Goal: Task Accomplishment & Management: Complete application form

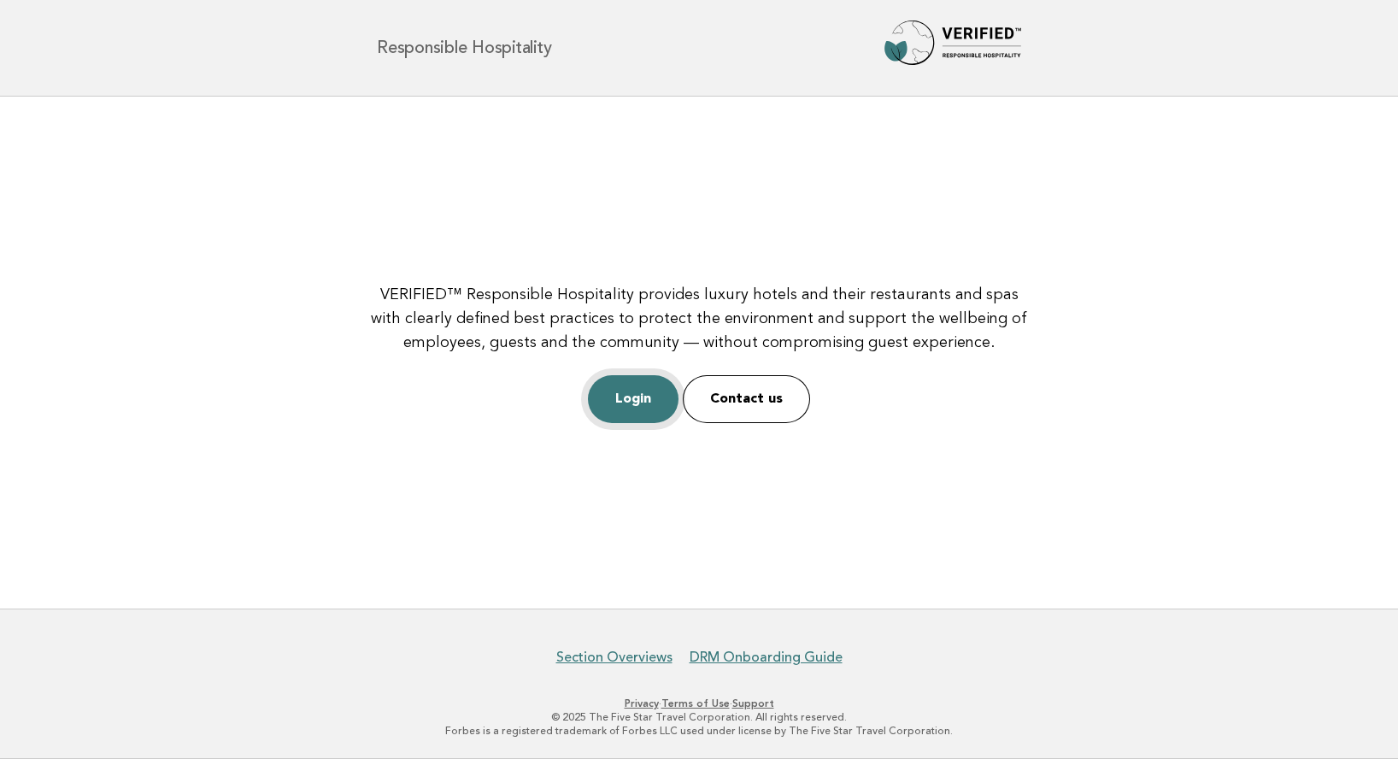
click at [625, 397] on link "Login" at bounding box center [633, 399] width 91 height 48
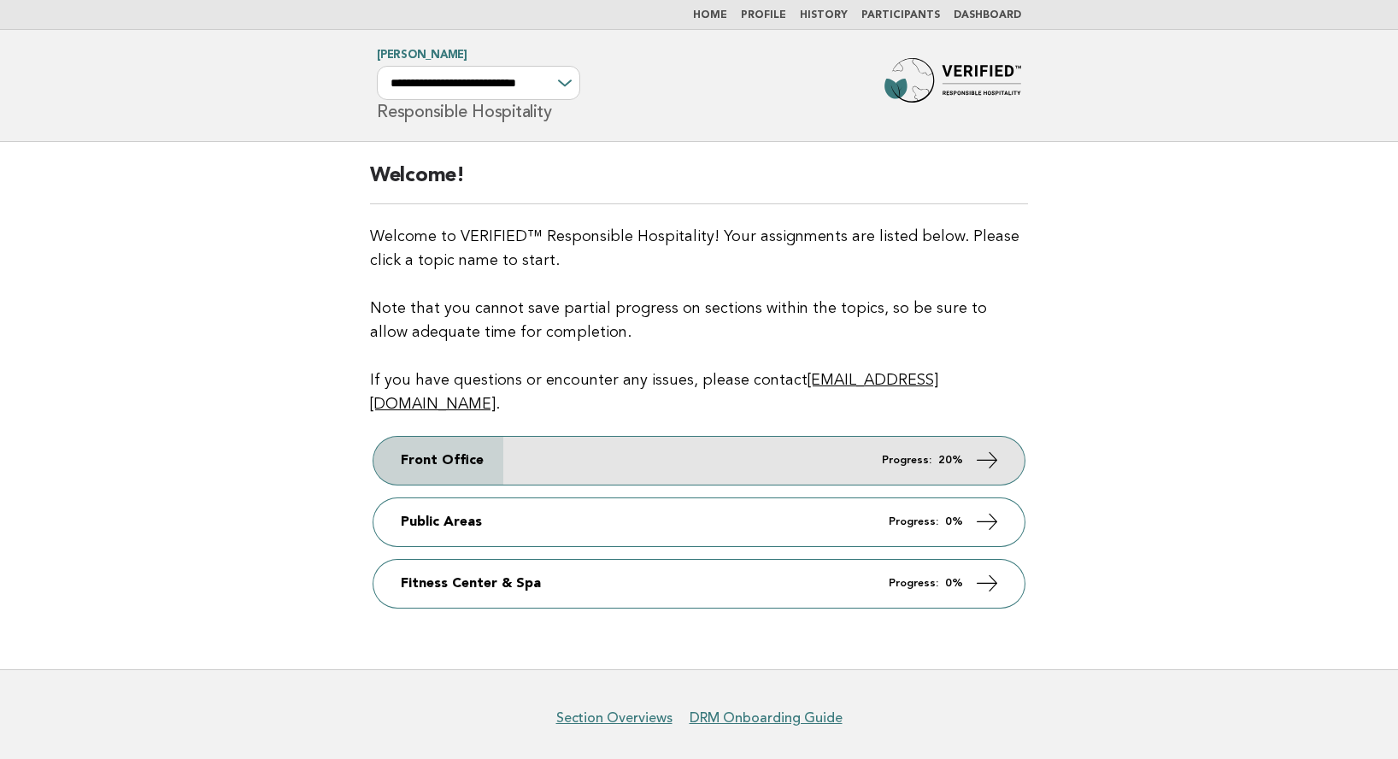
click at [578, 446] on link "Front Office Progress: 20%" at bounding box center [698, 461] width 651 height 48
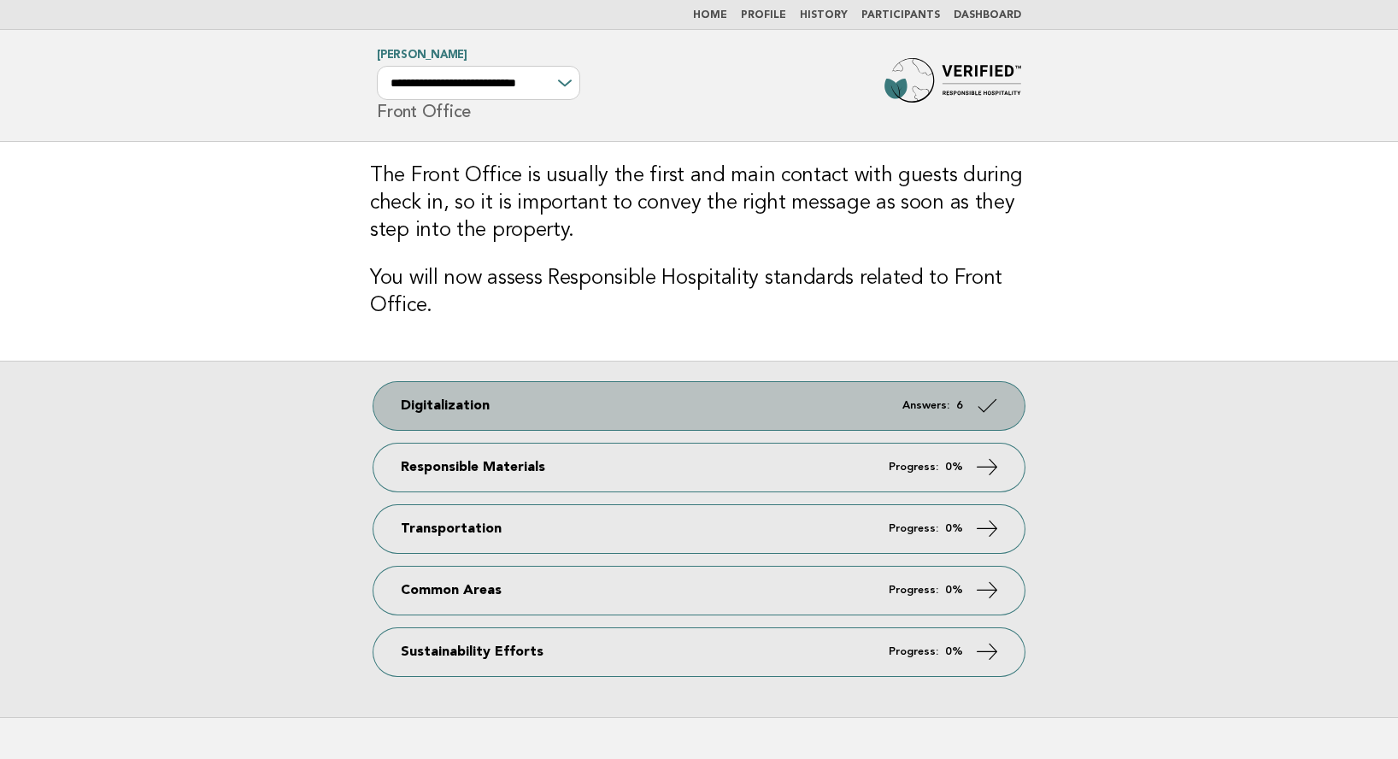
click at [548, 401] on link "Digitalization Answers: 6" at bounding box center [698, 406] width 651 height 48
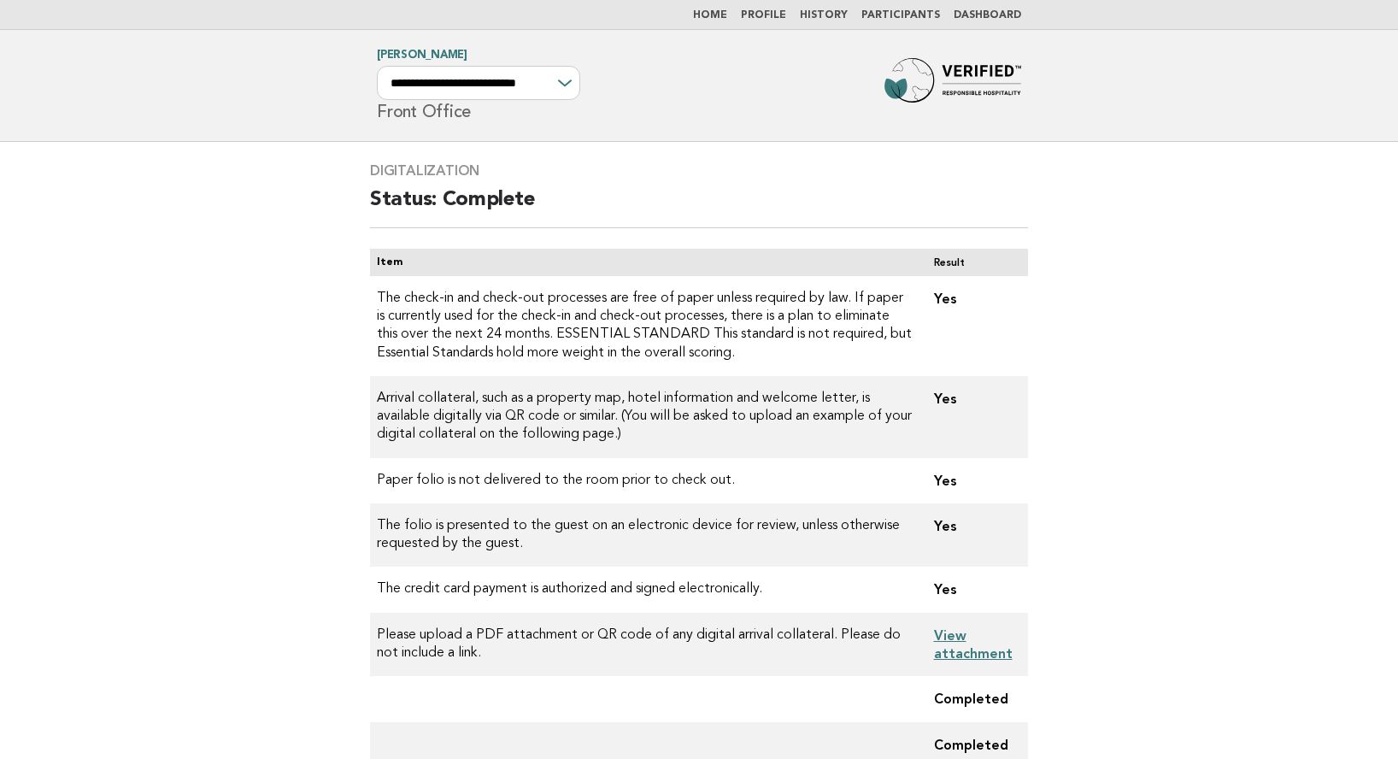
click at [714, 14] on link "Home" at bounding box center [710, 15] width 34 height 10
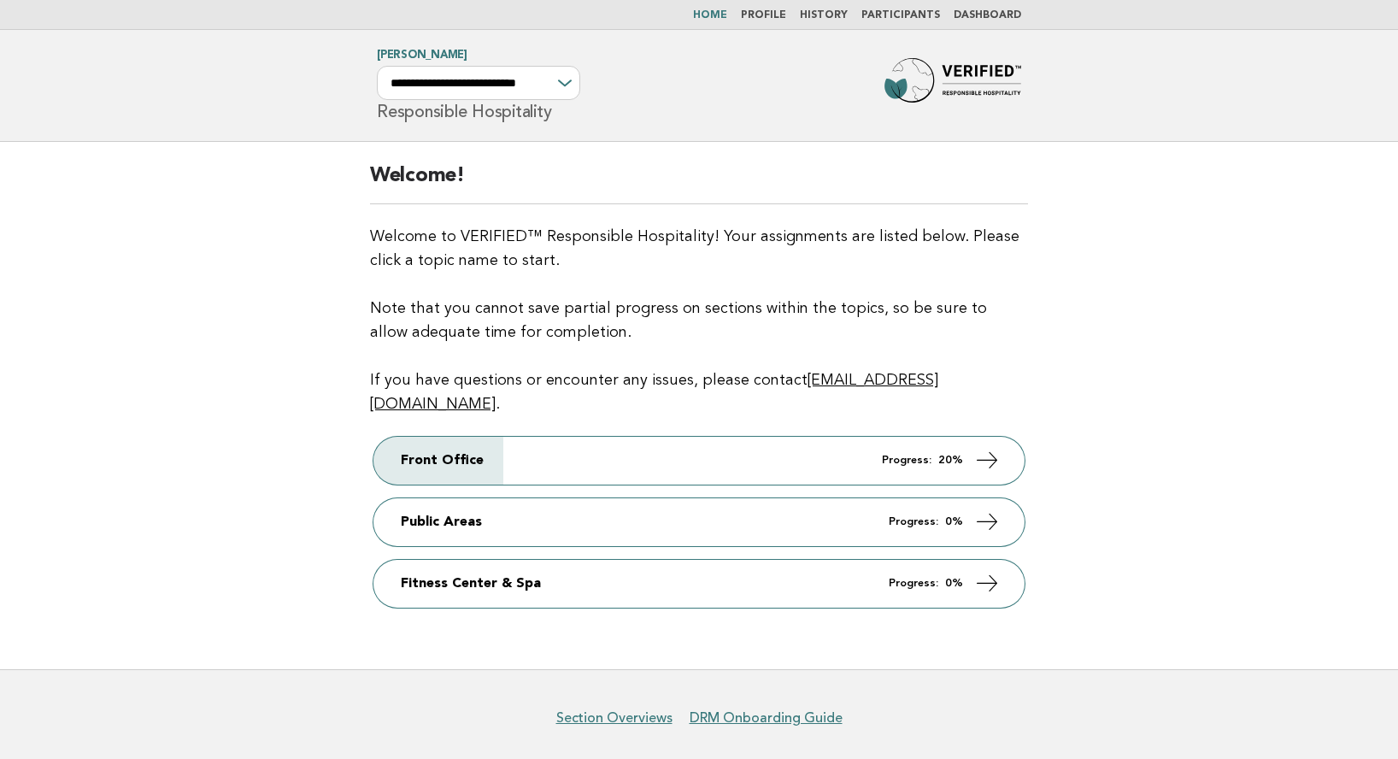
click at [890, 15] on link "Participants" at bounding box center [900, 15] width 79 height 10
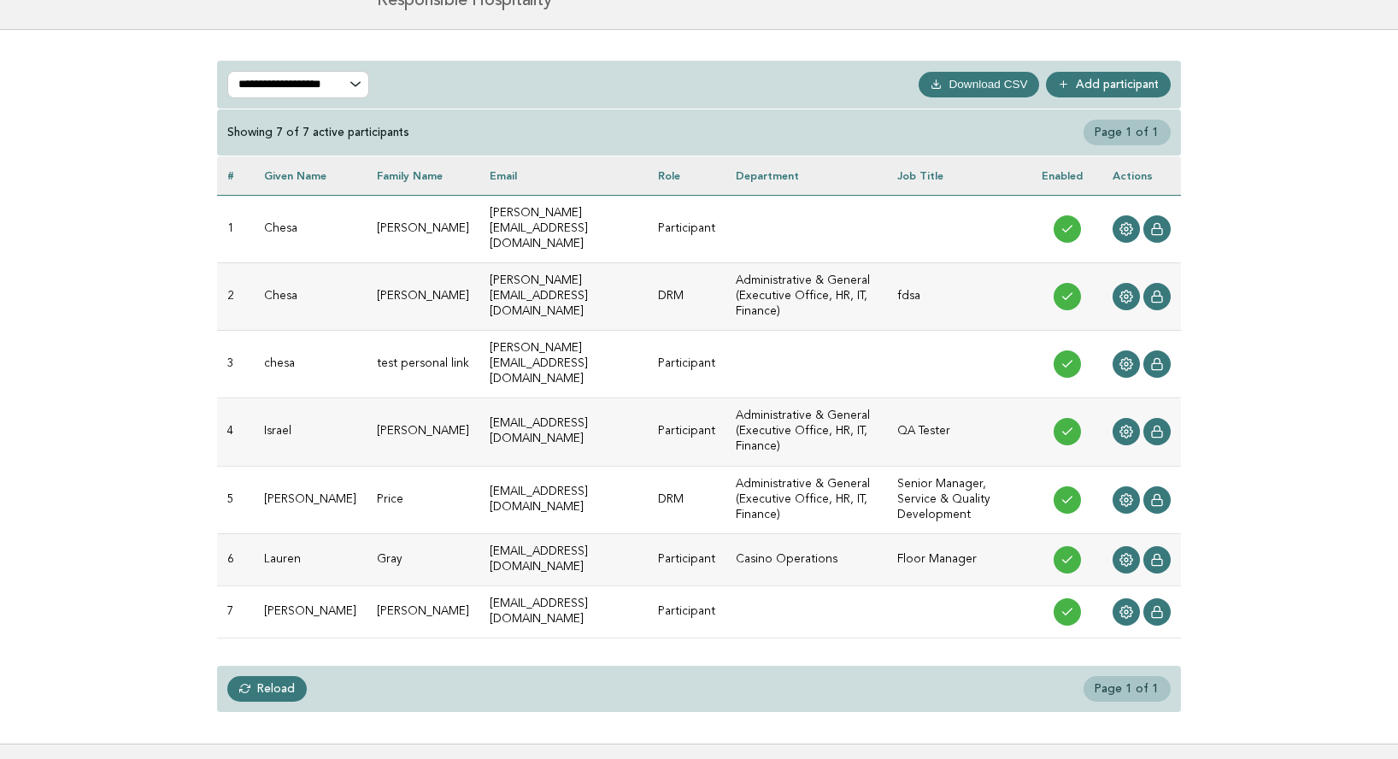
scroll to position [114, 0]
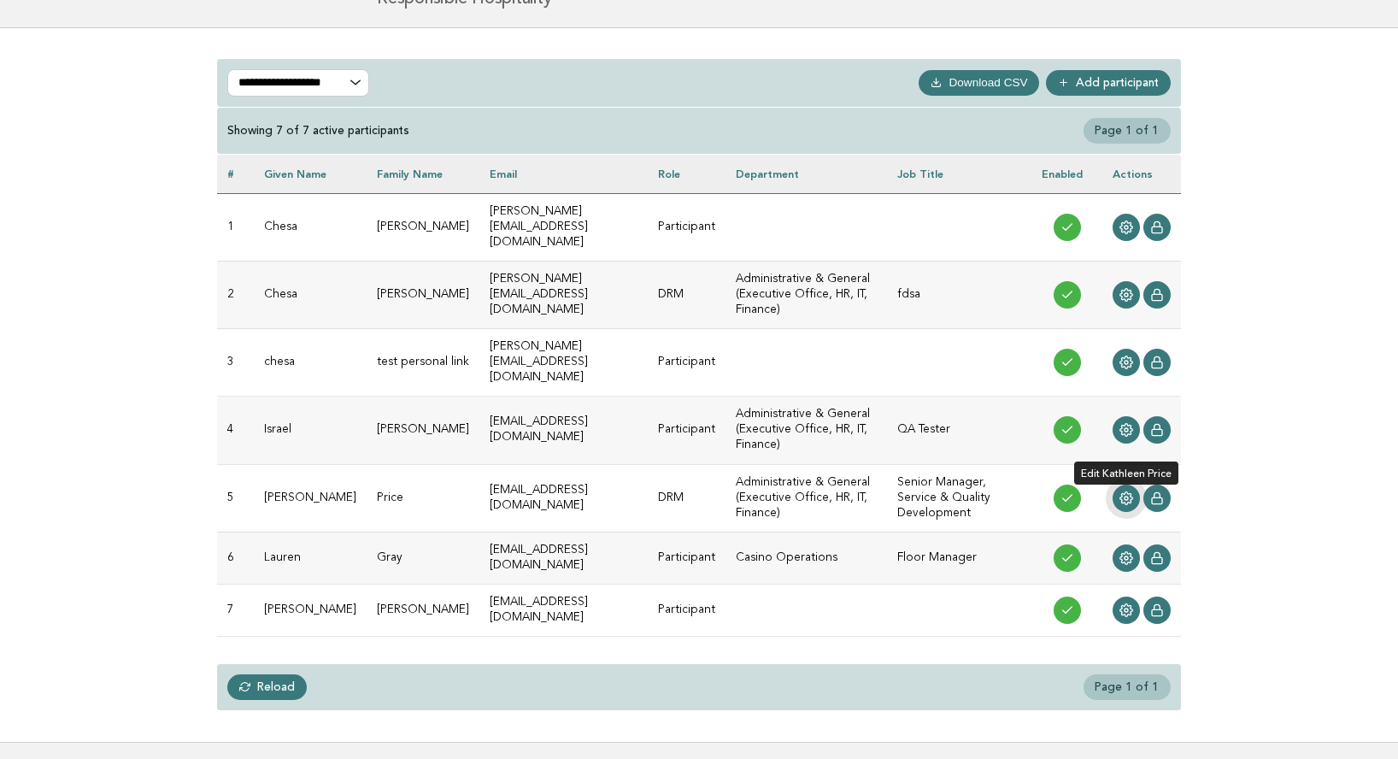
click at [1127, 491] on icon at bounding box center [1126, 497] width 13 height 13
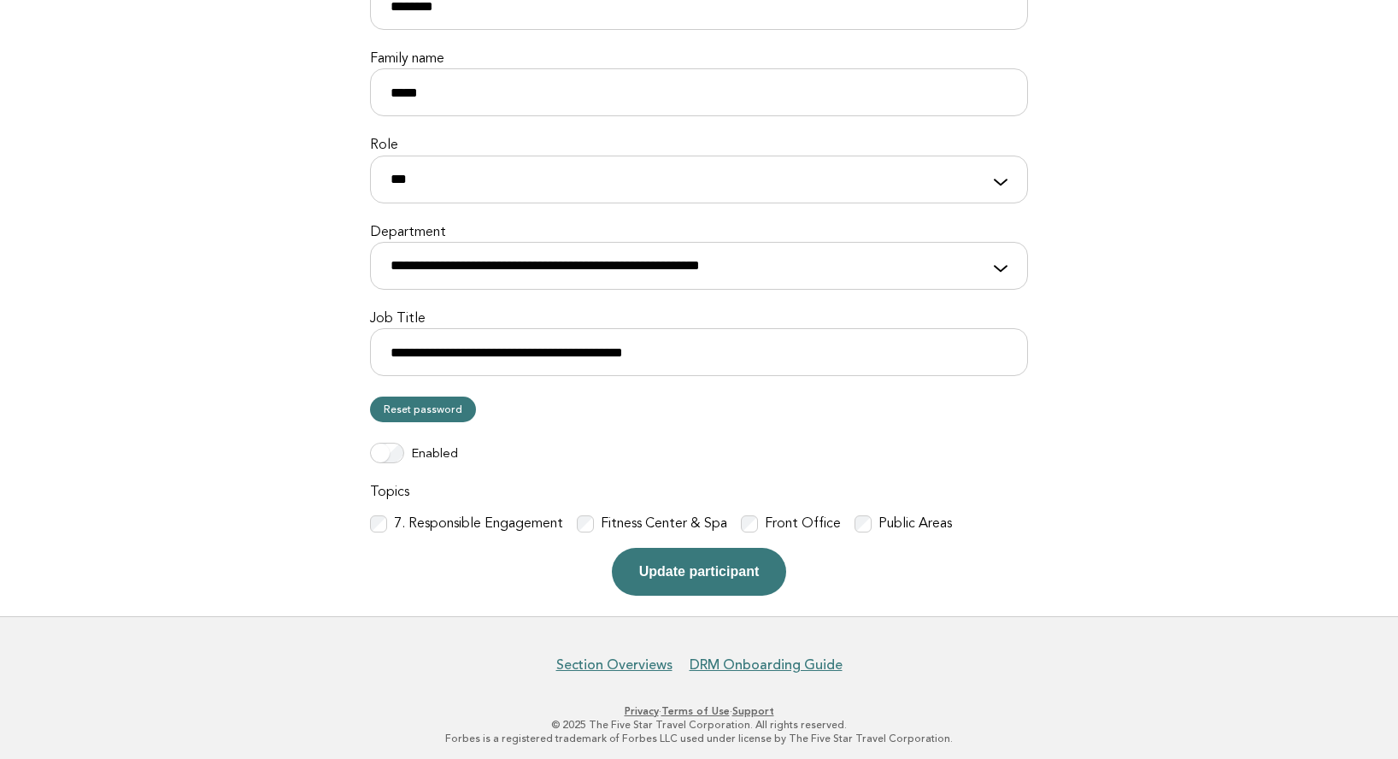
scroll to position [296, 0]
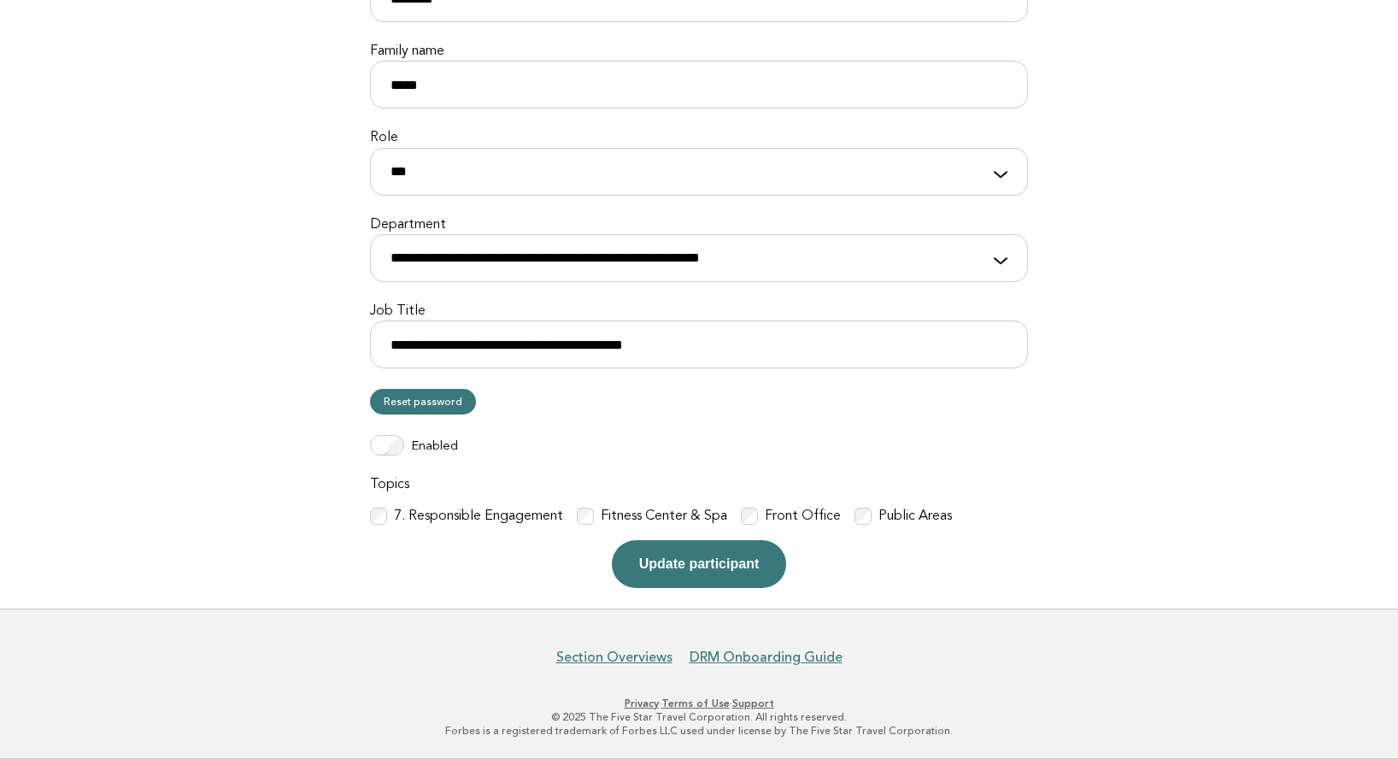
click at [718, 576] on button "Update participant" at bounding box center [699, 564] width 174 height 48
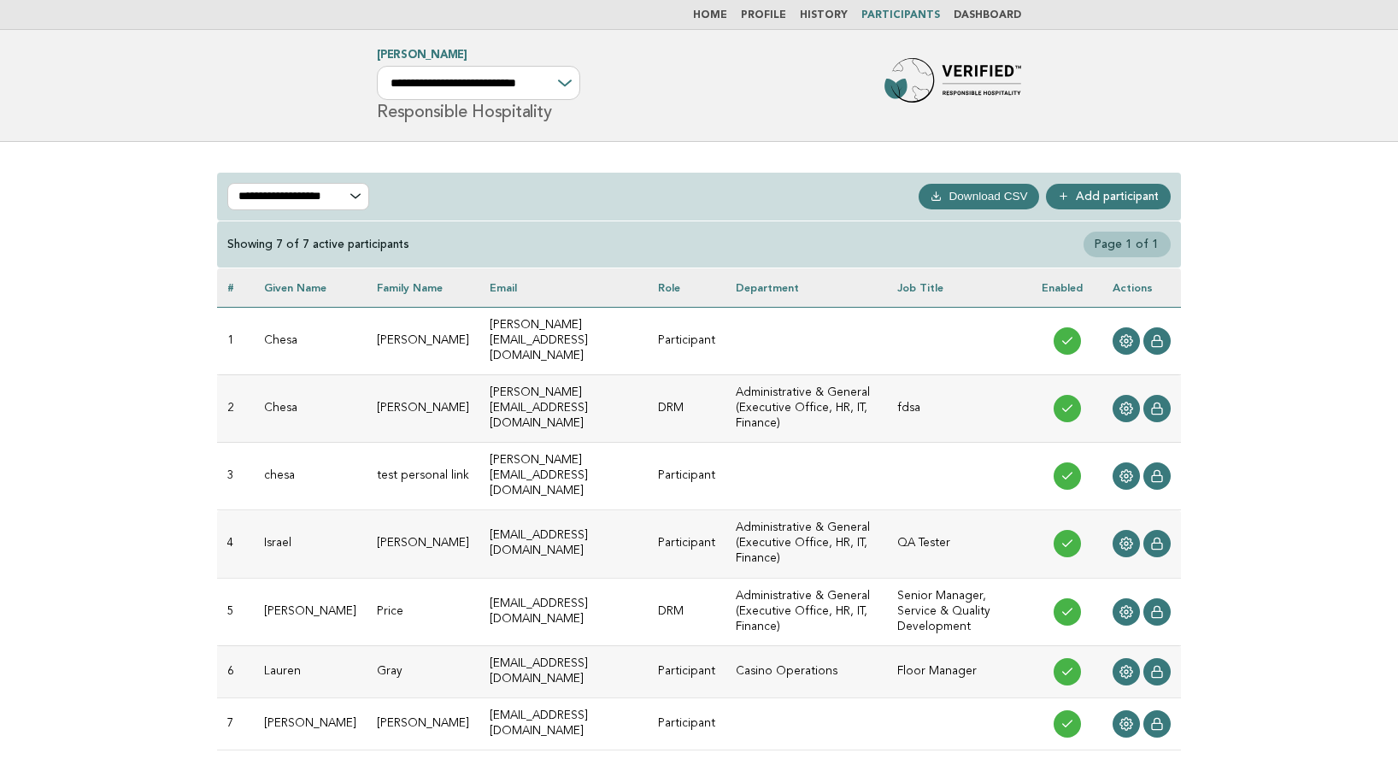
click at [727, 15] on link "Home" at bounding box center [710, 15] width 34 height 10
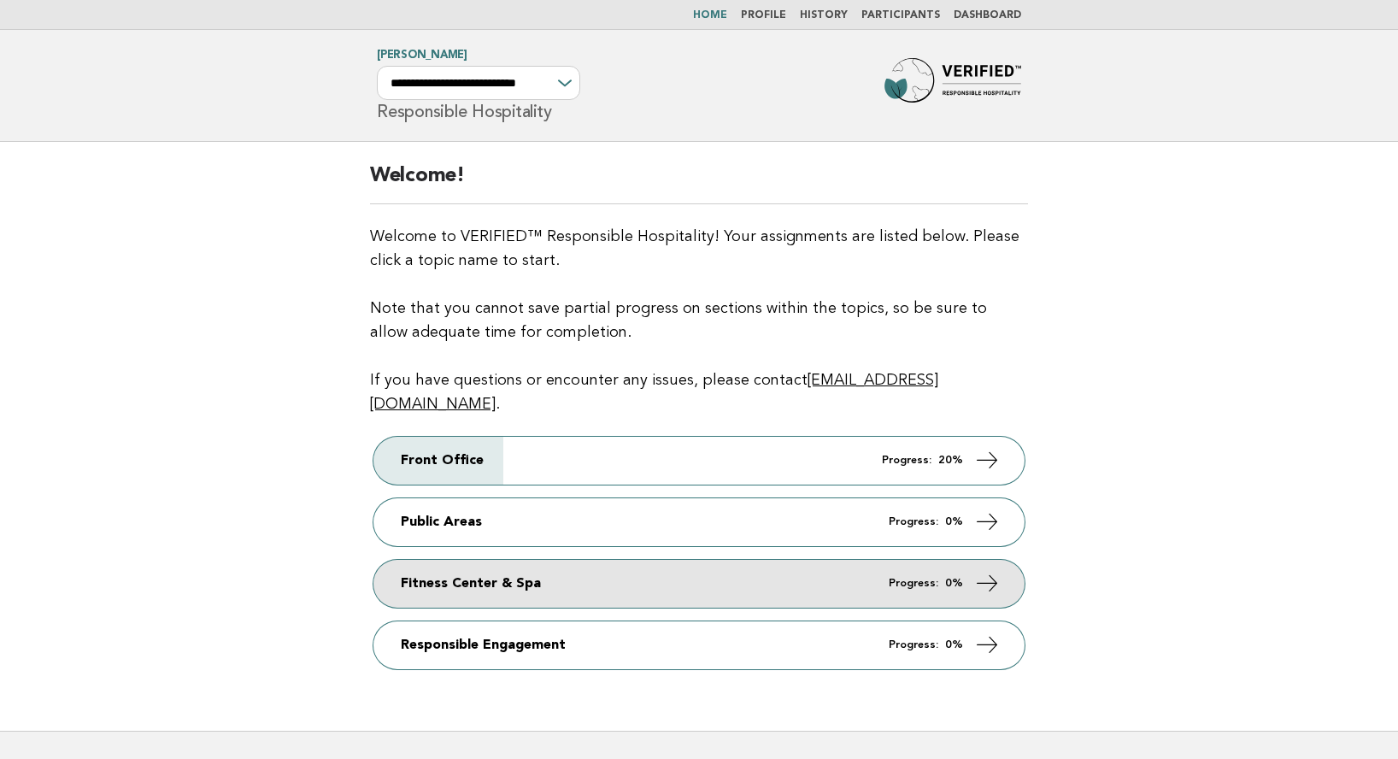
click at [553, 561] on link "Fitness Center & Spa Progress: 0%" at bounding box center [698, 584] width 651 height 48
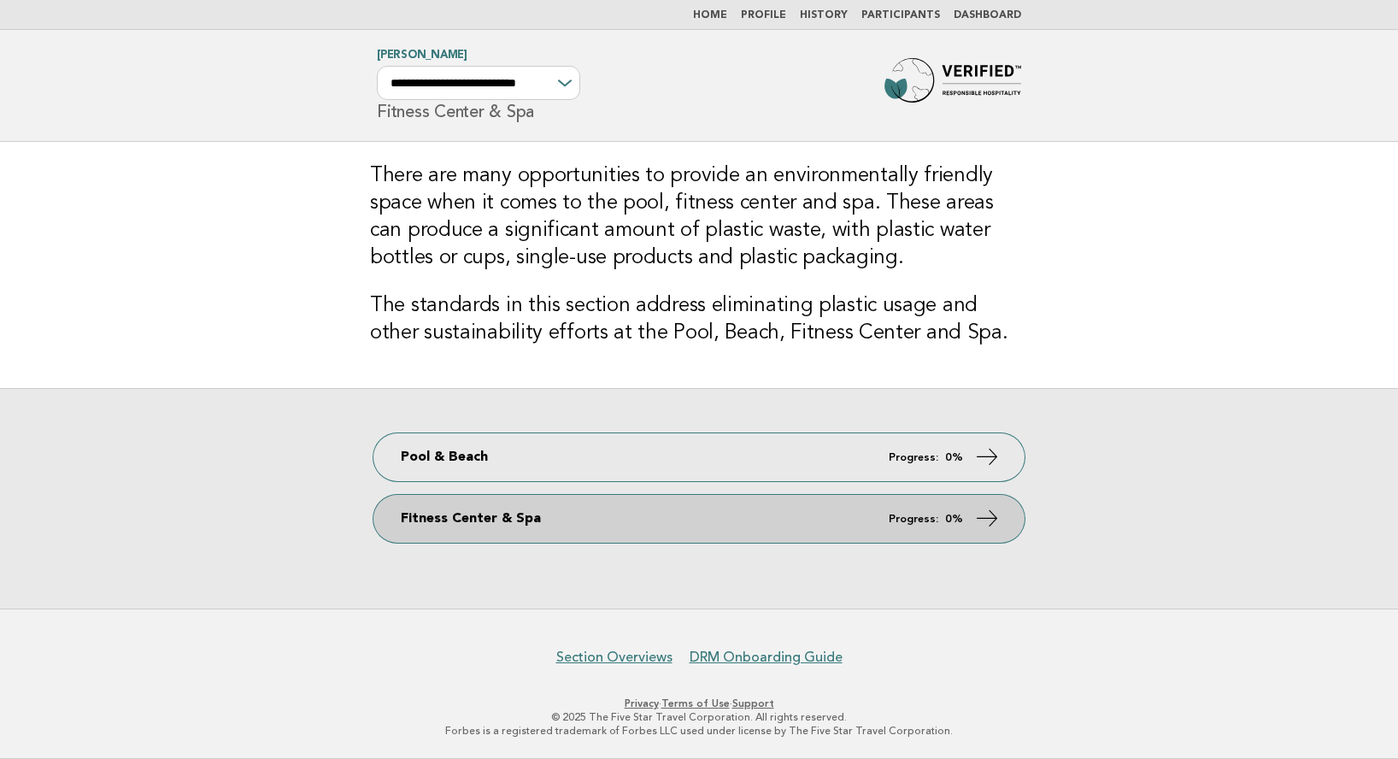
click at [665, 526] on link "Fitness Center & Spa Progress: 0%" at bounding box center [698, 519] width 651 height 48
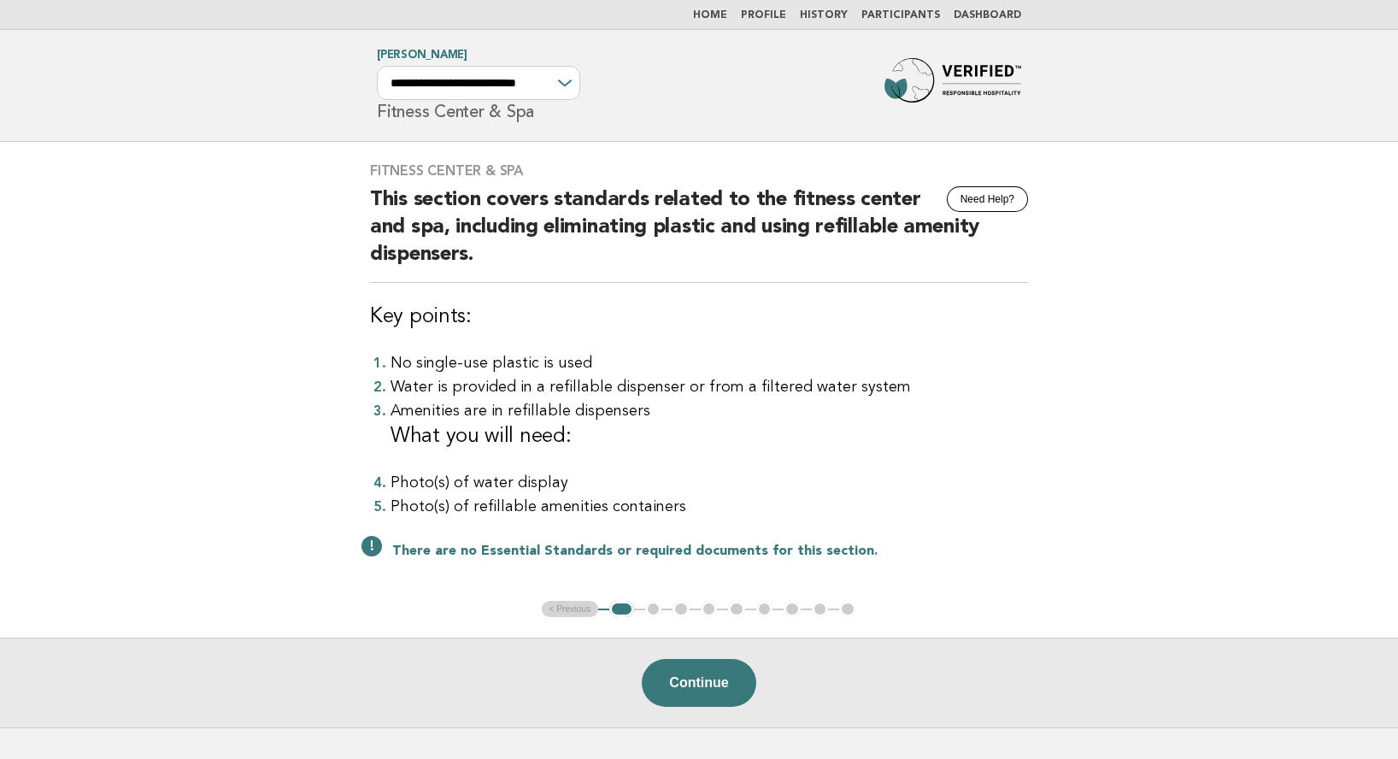
click at [692, 684] on button "Continue" at bounding box center [699, 683] width 114 height 48
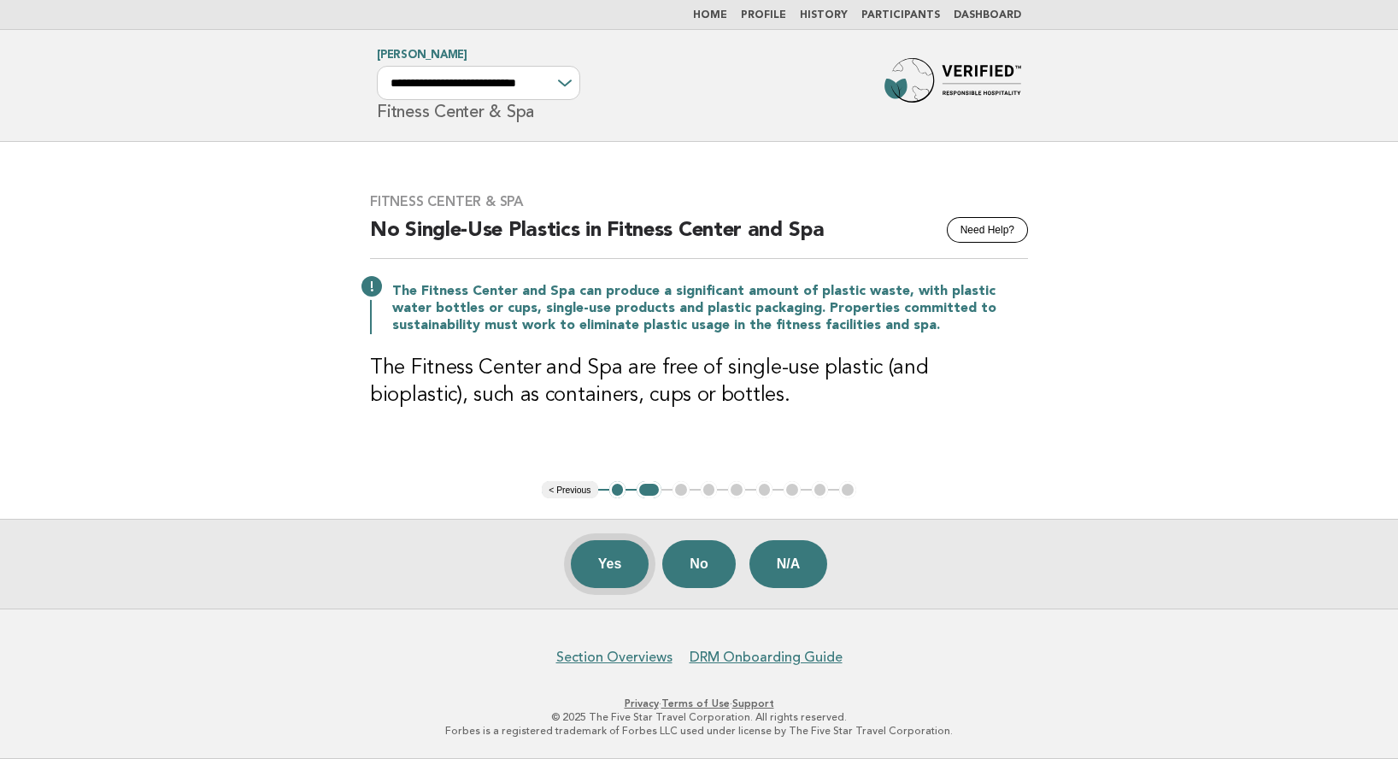
click at [615, 569] on button "Yes" at bounding box center [610, 564] width 79 height 48
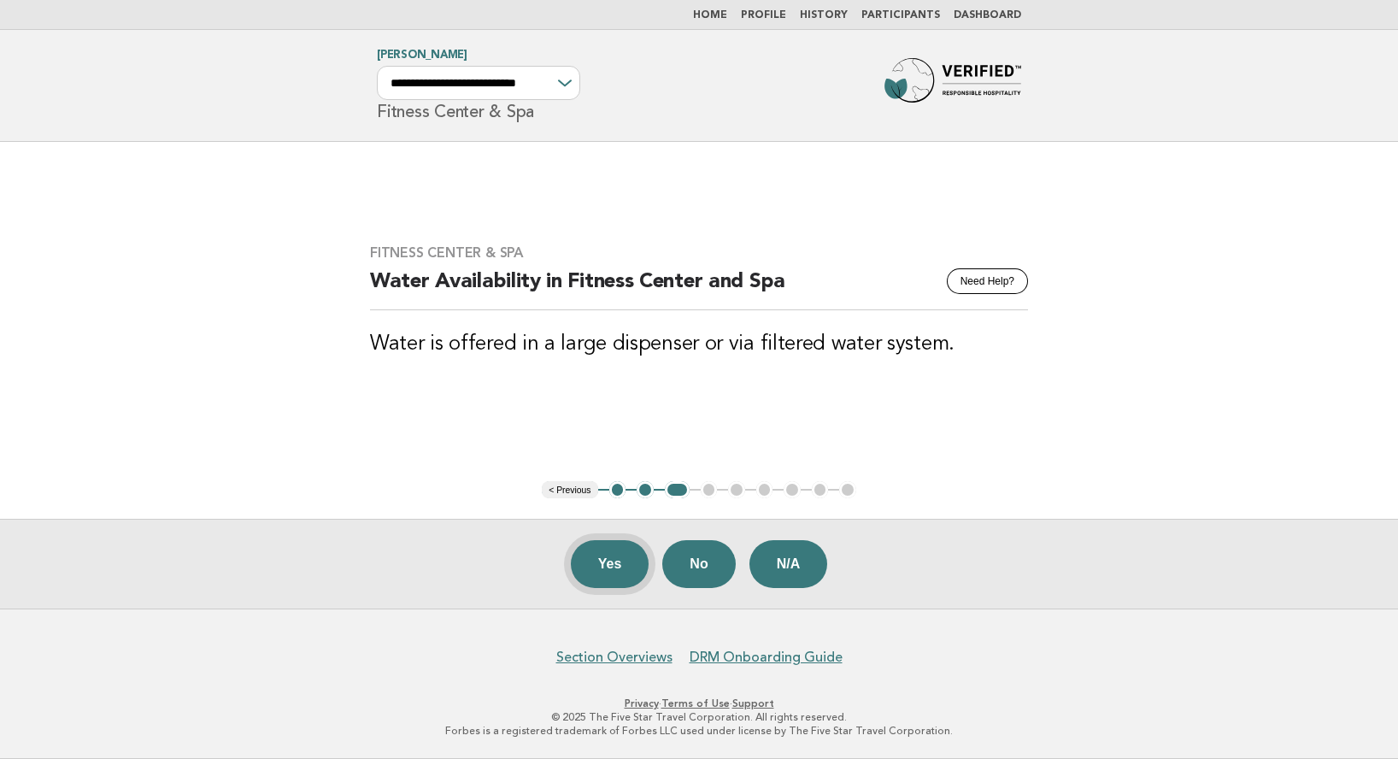
click at [614, 569] on button "Yes" at bounding box center [610, 564] width 79 height 48
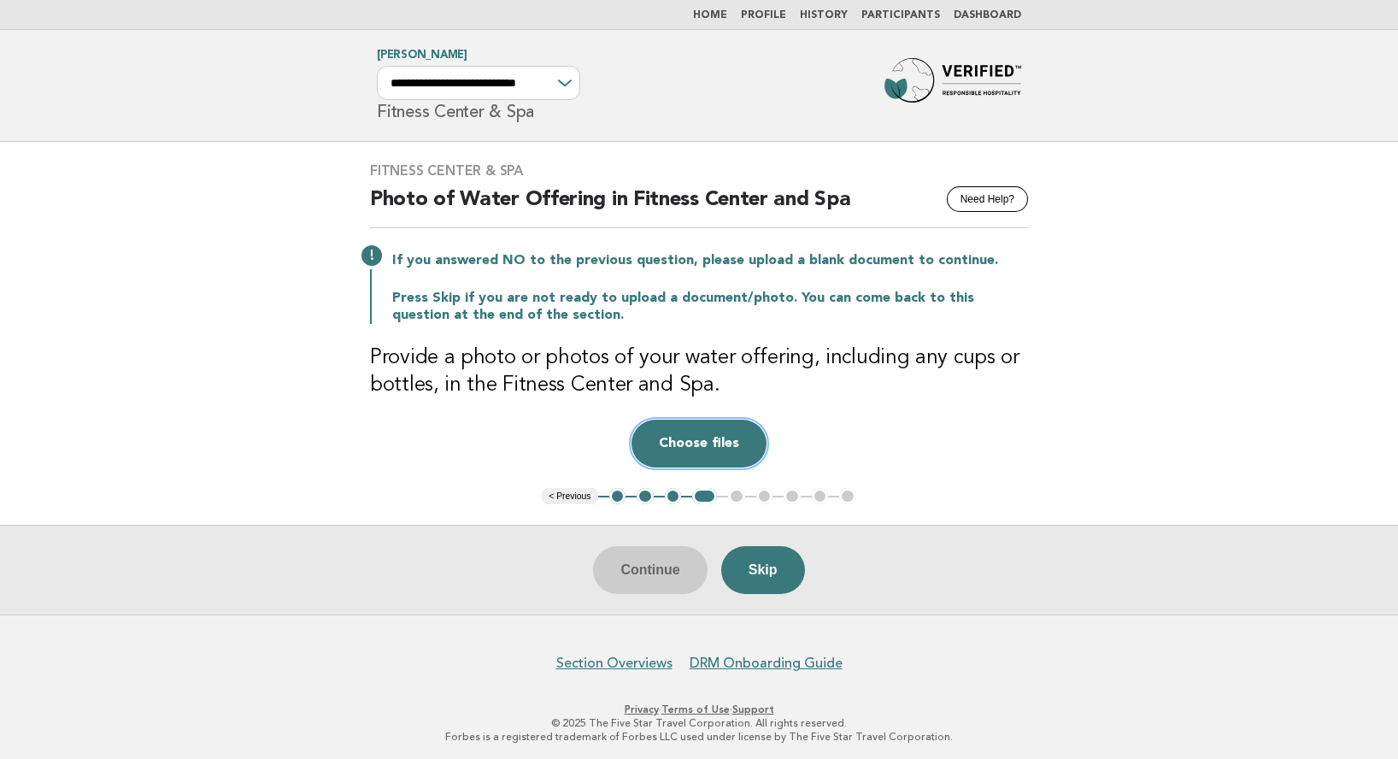
click at [685, 439] on button "Choose files" at bounding box center [699, 444] width 135 height 48
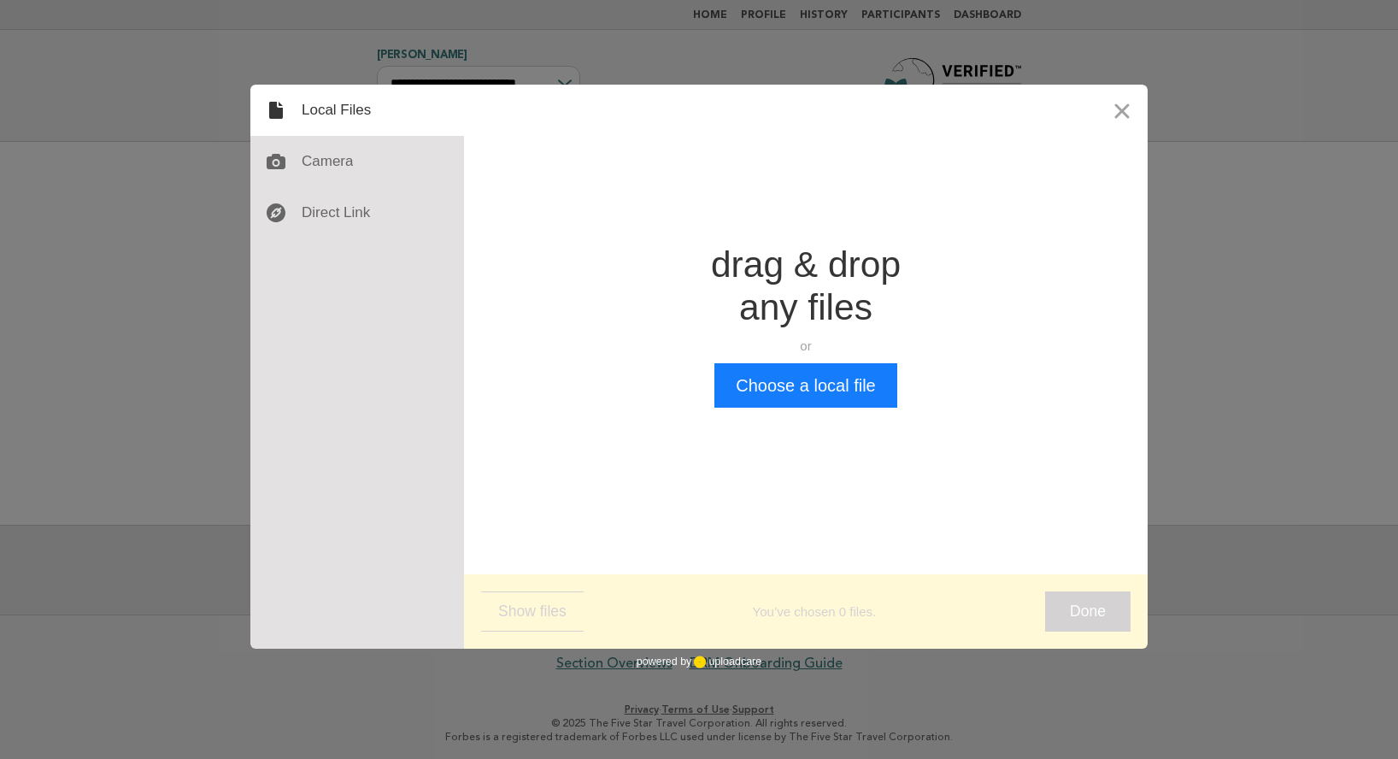
click at [1131, 109] on button "Close" at bounding box center [1121, 110] width 51 height 51
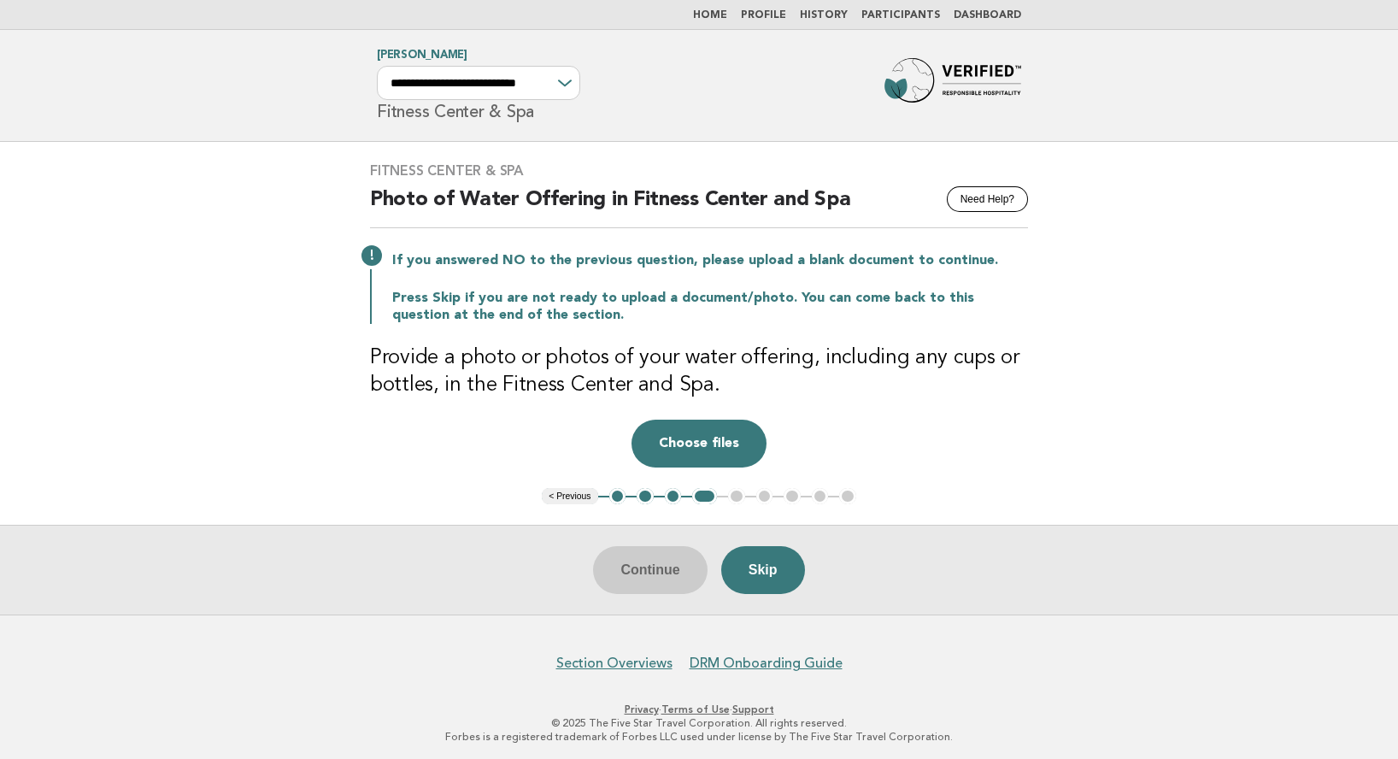
click at [726, 11] on link "Home" at bounding box center [710, 15] width 34 height 10
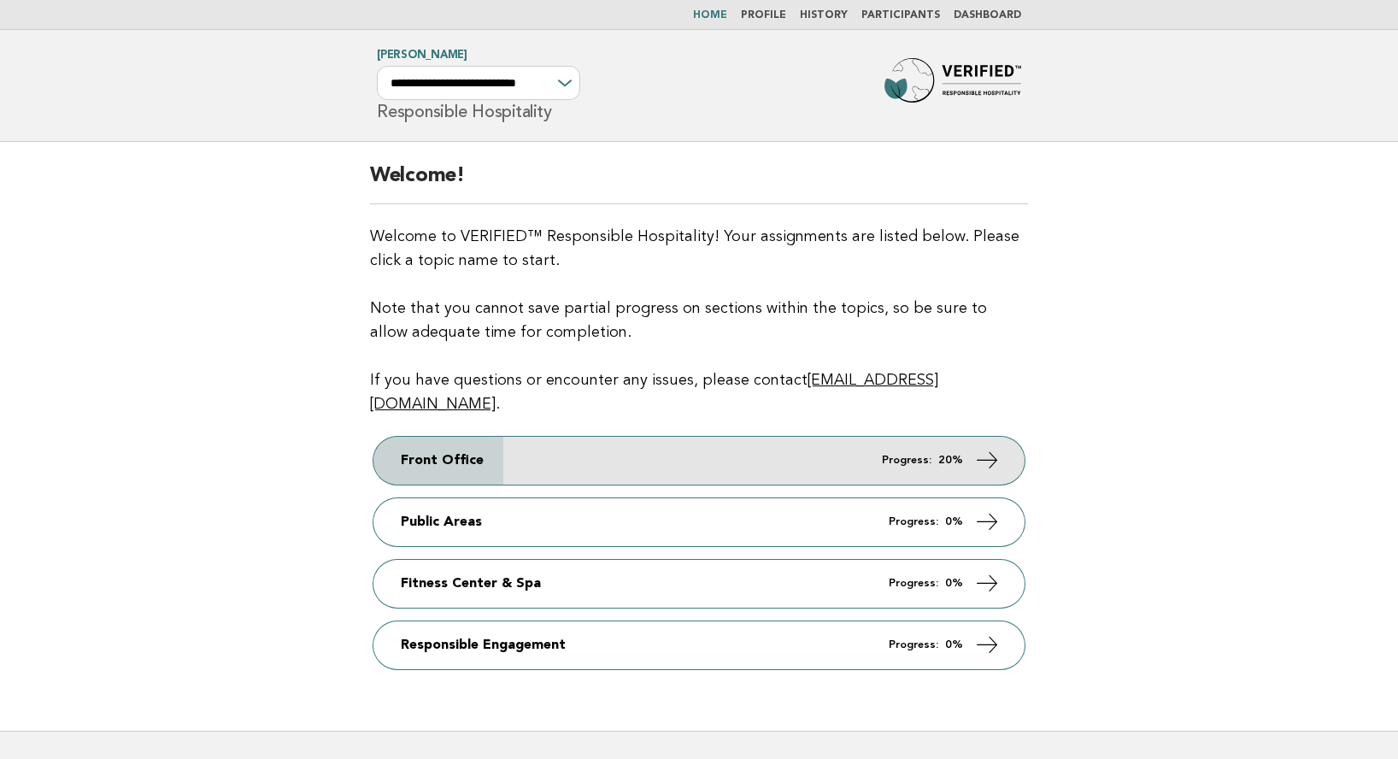
click at [732, 443] on link "Front Office Progress: 20%" at bounding box center [698, 461] width 651 height 48
